Goal: Information Seeking & Learning: Learn about a topic

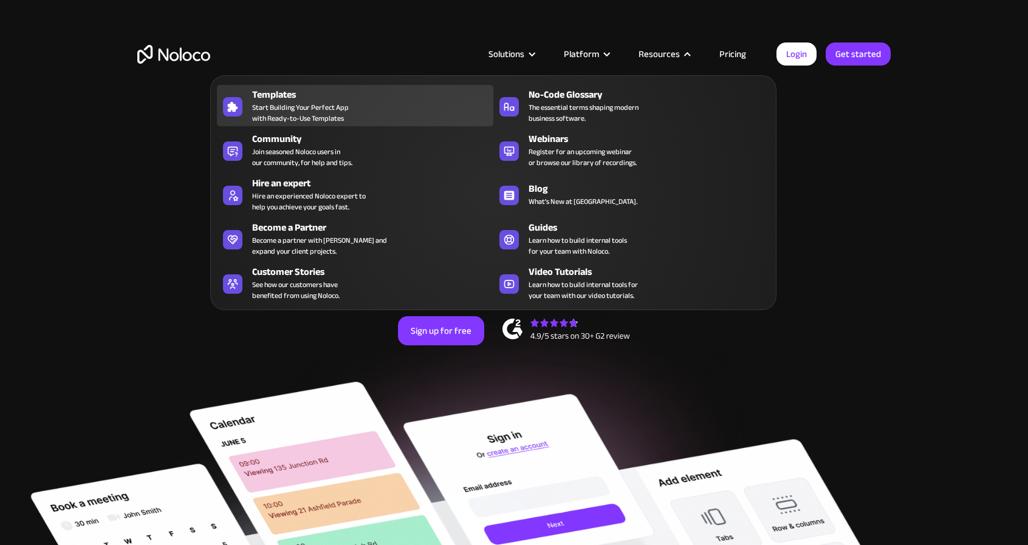
click at [369, 117] on div "Templates Start Building Your Perfect App with Ready-to-Use Templates" at bounding box center [369, 105] width 235 height 36
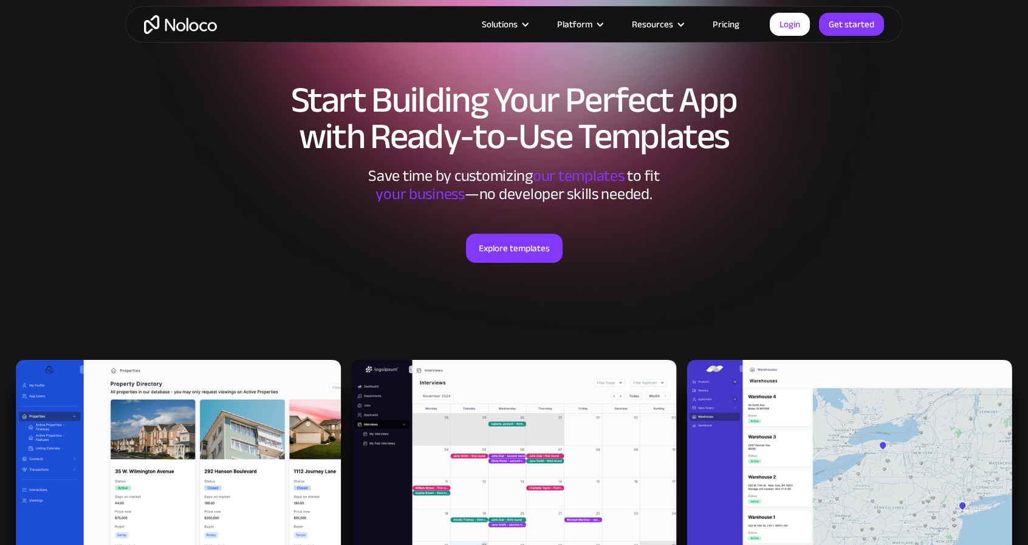
scroll to position [51, 0]
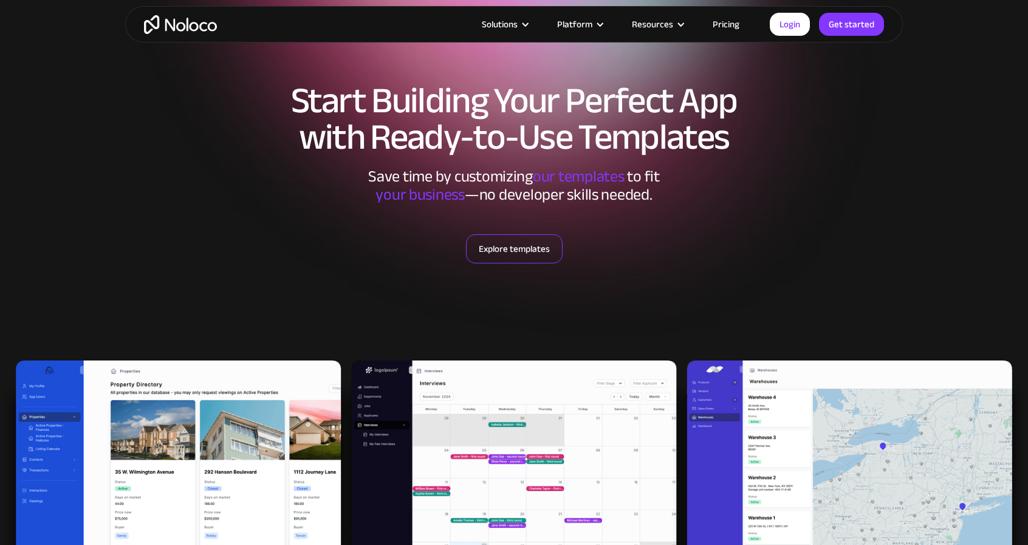
click at [520, 243] on link "Explore templates" at bounding box center [514, 248] width 97 height 29
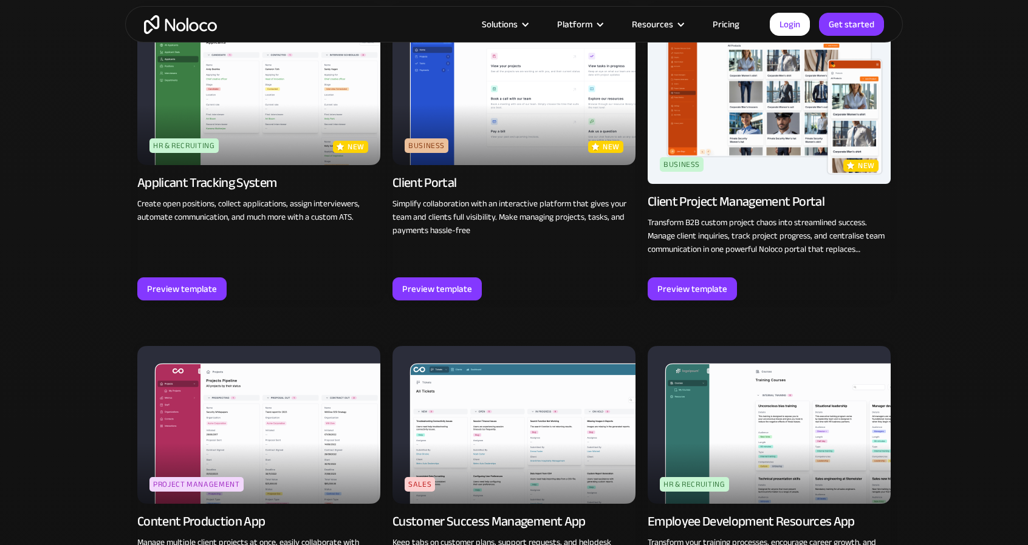
scroll to position [914, 0]
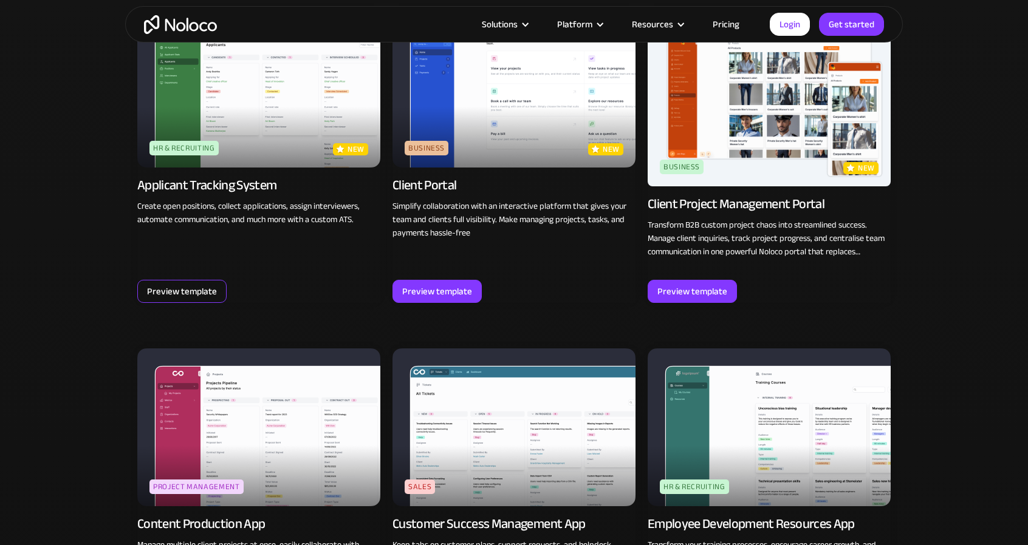
click at [198, 287] on div "Preview template" at bounding box center [182, 292] width 70 height 16
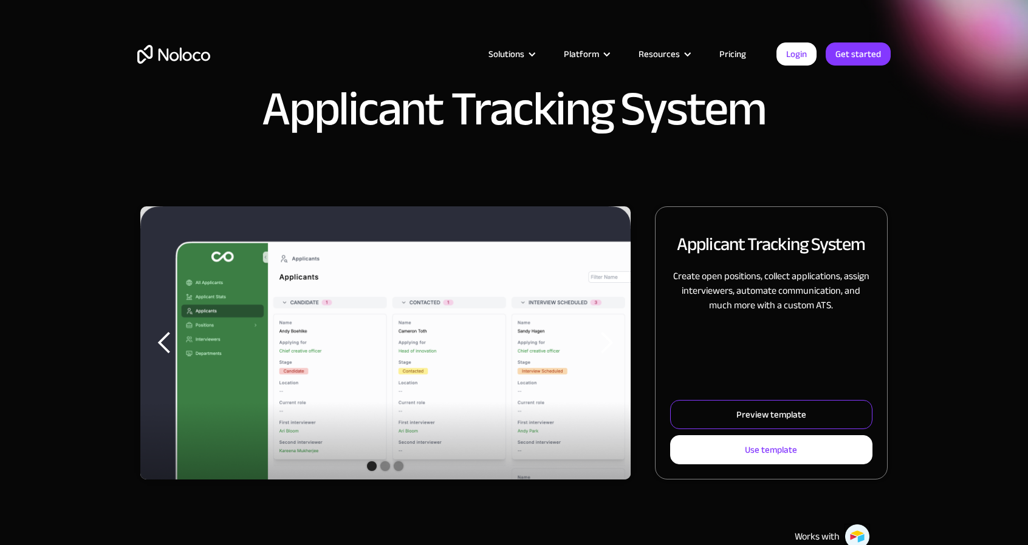
click at [734, 402] on link "Preview template" at bounding box center [771, 414] width 202 height 29
